Goal: Transaction & Acquisition: Download file/media

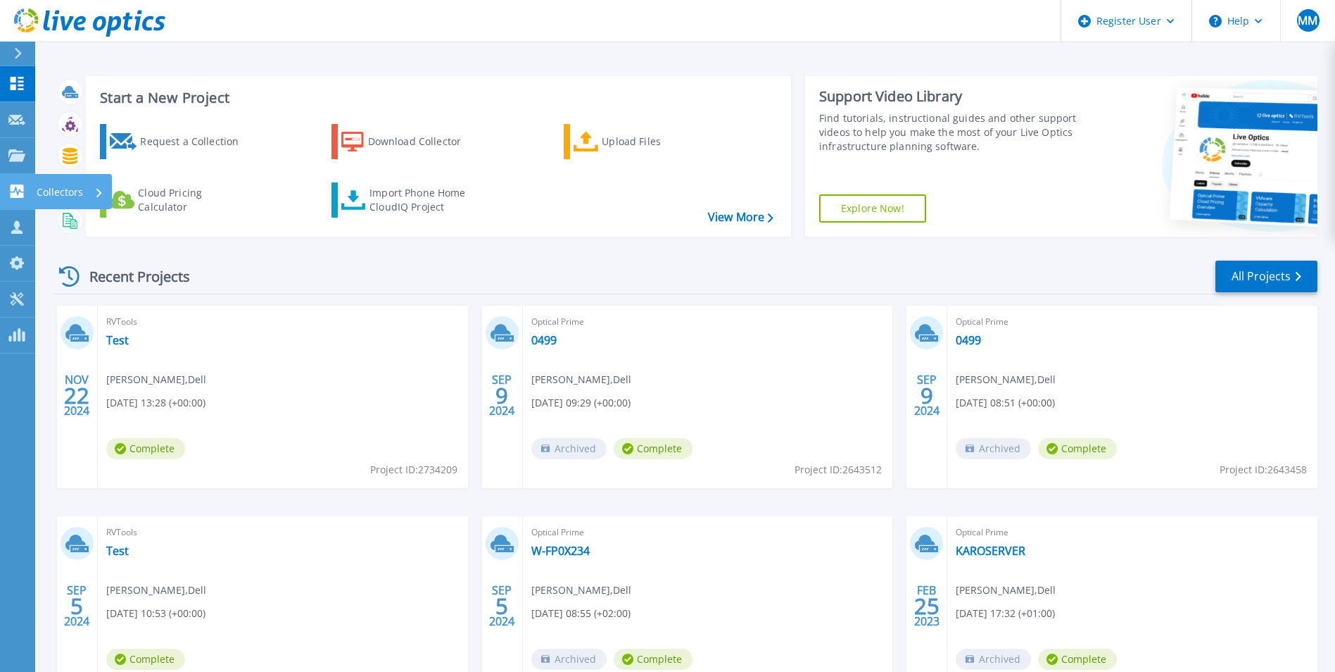
click at [20, 181] on link "Collectors Collectors" at bounding box center [17, 192] width 35 height 36
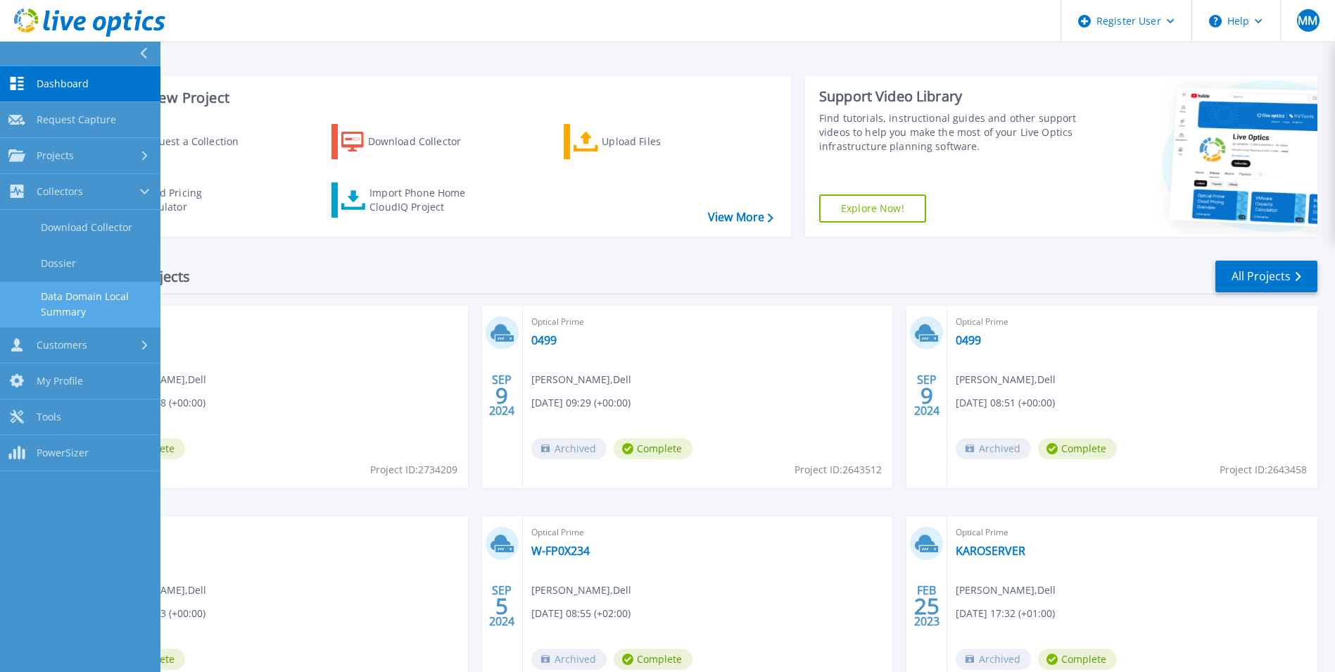
click at [101, 286] on link "Data Domain Local Summary" at bounding box center [80, 304] width 160 height 45
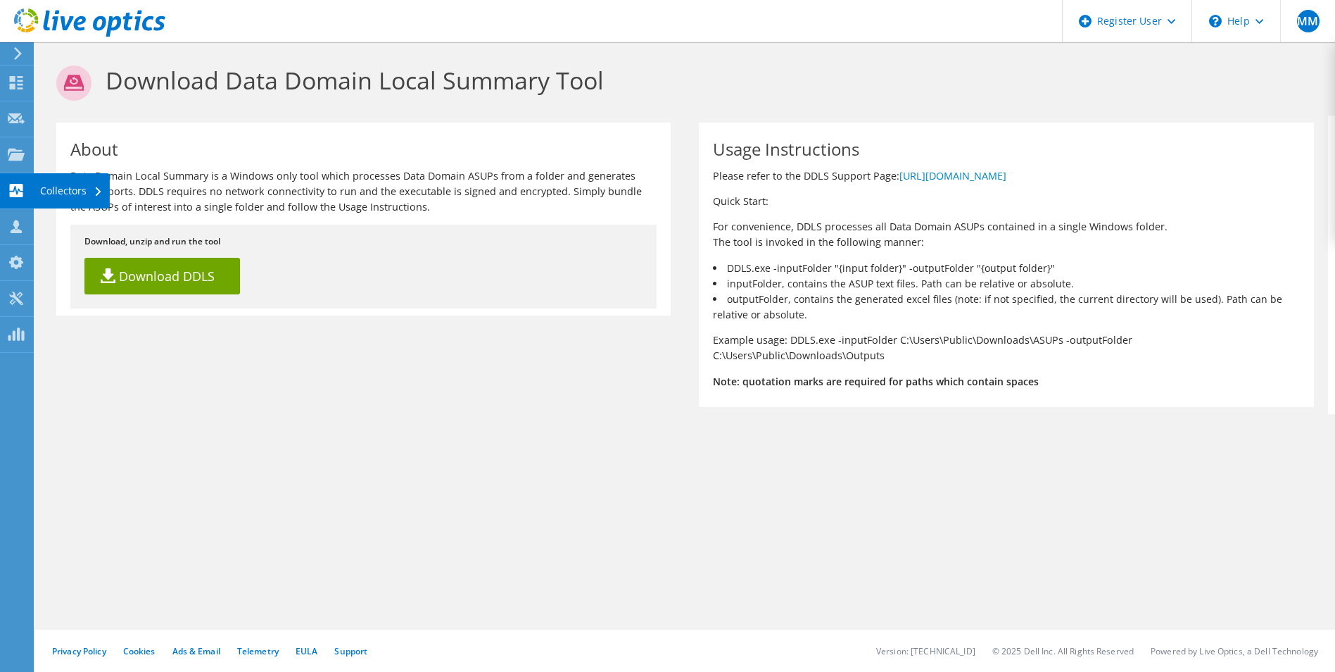
click at [46, 184] on div "Collectors" at bounding box center [71, 190] width 77 height 35
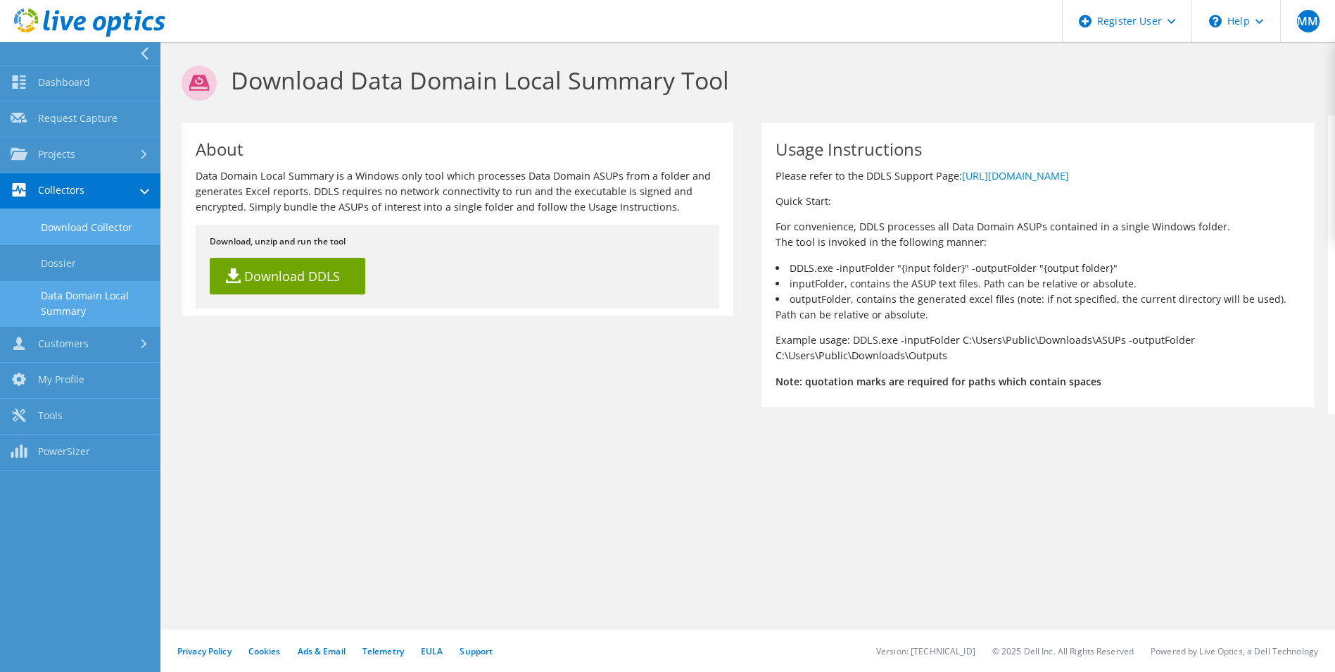
click at [68, 221] on link "Download Collector" at bounding box center [80, 227] width 160 height 36
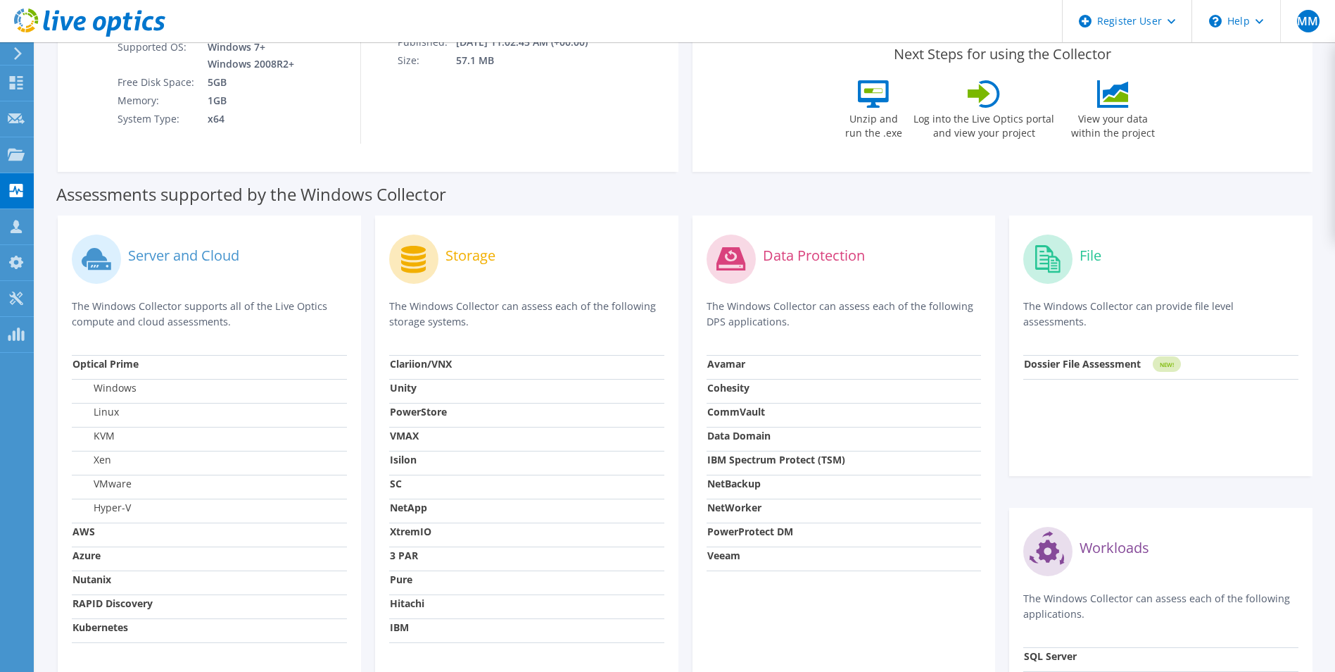
scroll to position [1, 0]
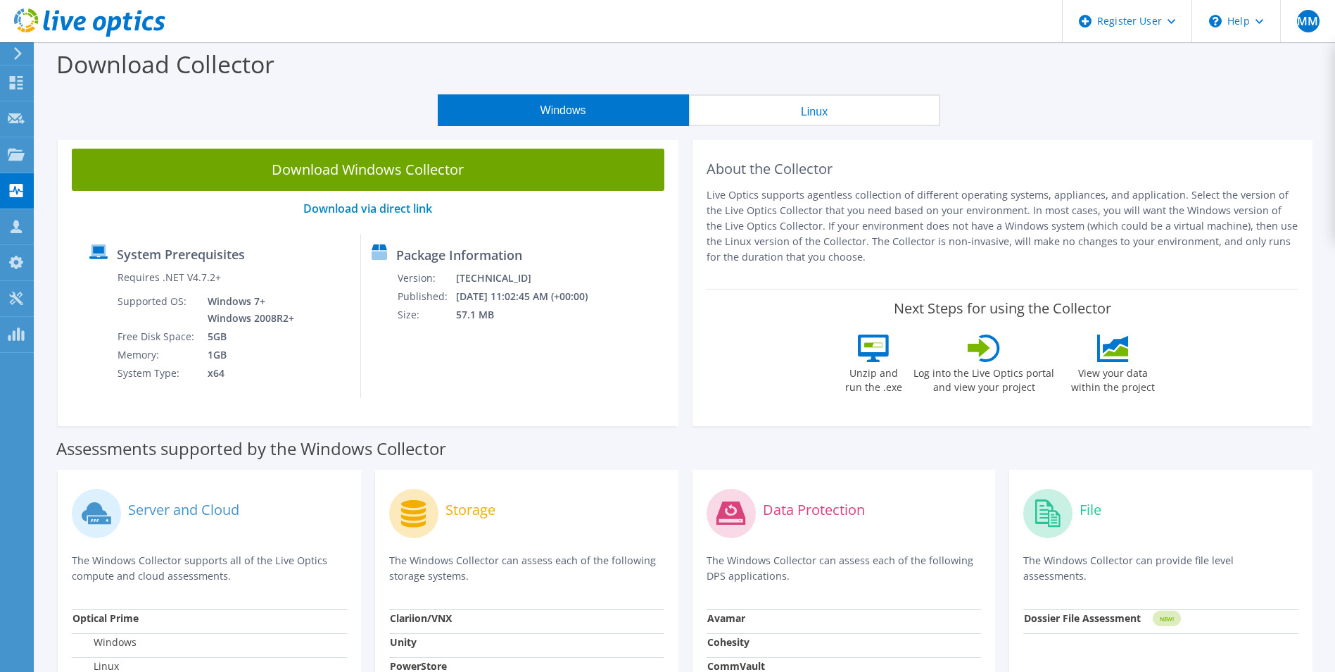
click at [856, 106] on button "Linux" at bounding box center [814, 110] width 251 height 32
